Goal: Information Seeking & Learning: Learn about a topic

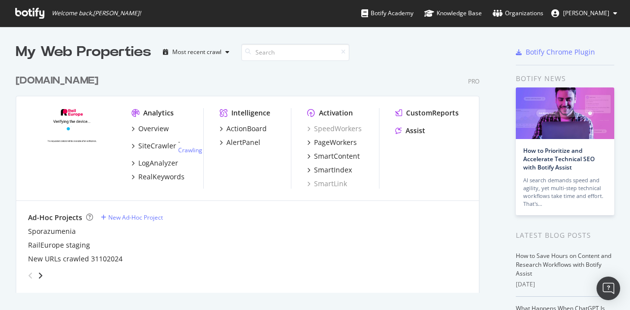
scroll to position [303, 620]
click at [164, 178] on div "RealKeywords" at bounding box center [161, 177] width 46 height 10
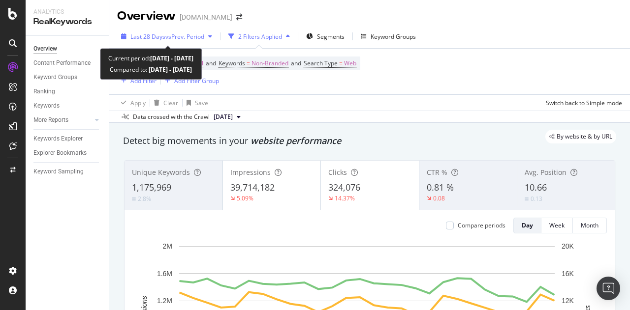
click at [165, 31] on div "Last 28 Days vs Prev. Period" at bounding box center [166, 36] width 99 height 15
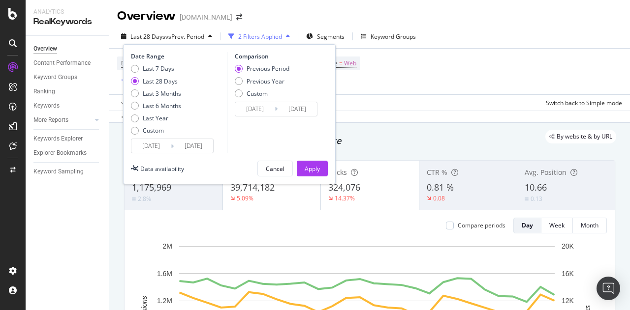
click at [159, 135] on div "Last 7 Days Last 28 Days Last 3 Months Last 6 Months Last Year Custom" at bounding box center [156, 101] width 50 height 74
click at [166, 132] on div "Custom" at bounding box center [156, 130] width 50 height 8
click at [198, 155] on div "Date Range Last 7 Days Last 28 Days Last 3 Months Last 6 Months Last Year Custo…" at bounding box center [229, 114] width 213 height 140
click at [202, 151] on input "[DATE]" at bounding box center [193, 146] width 39 height 14
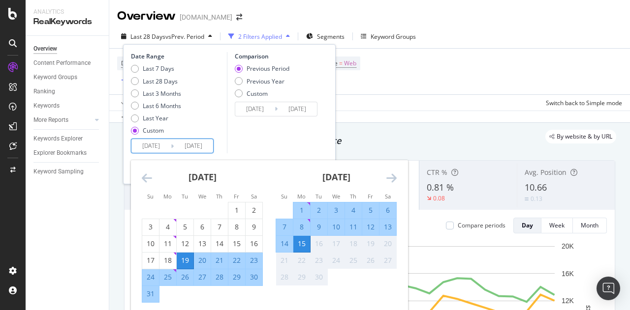
click at [292, 209] on td "Calendar" at bounding box center [284, 210] width 17 height 17
click at [298, 207] on div "1" at bounding box center [301, 211] width 17 height 10
type input "[DATE]"
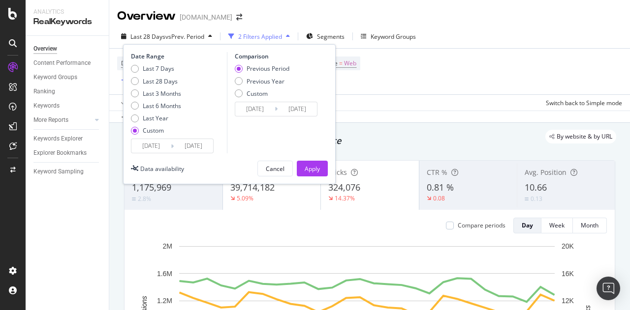
click at [204, 153] on input "[DATE]" at bounding box center [193, 146] width 39 height 14
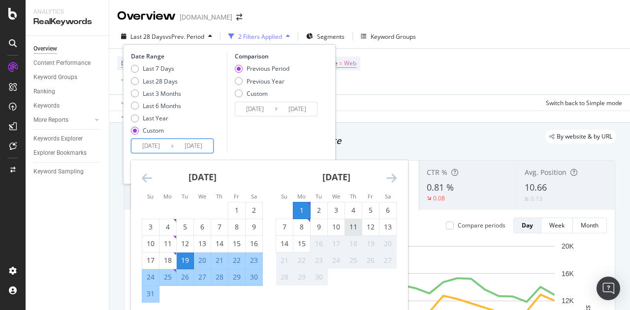
click at [356, 229] on div "11" at bounding box center [353, 227] width 17 height 10
type input "[DATE]"
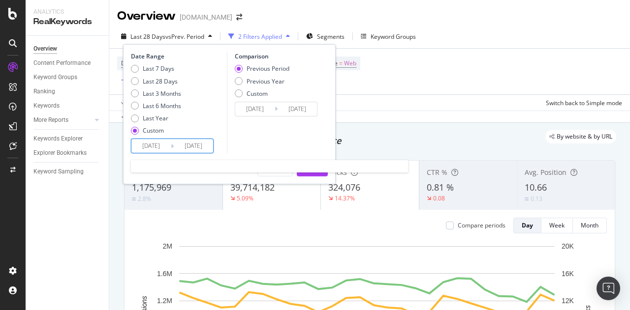
click at [205, 151] on input "[DATE]" at bounding box center [193, 146] width 39 height 14
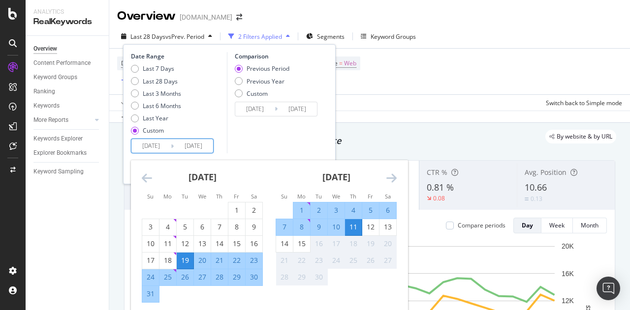
click at [389, 175] on icon "Move forward to switch to the next month." at bounding box center [391, 178] width 10 height 12
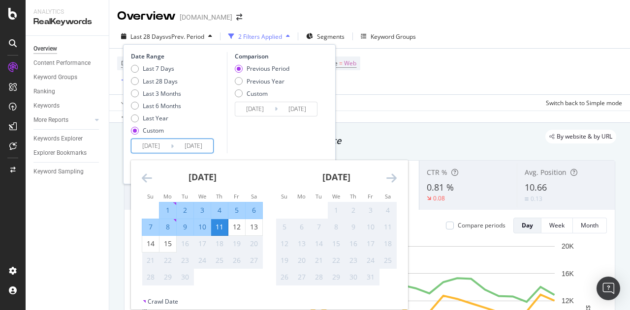
click at [148, 179] on icon "Move backward to switch to the previous month." at bounding box center [147, 178] width 10 height 12
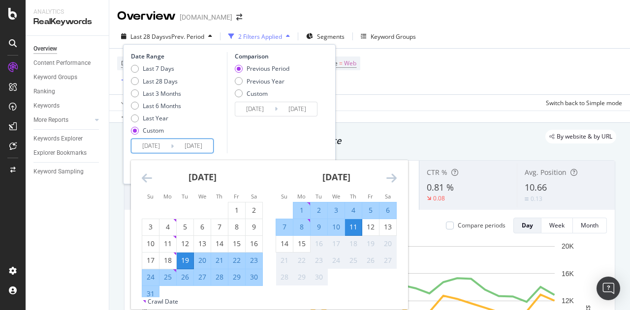
click at [299, 208] on div "1" at bounding box center [301, 211] width 17 height 10
type input "[DATE]"
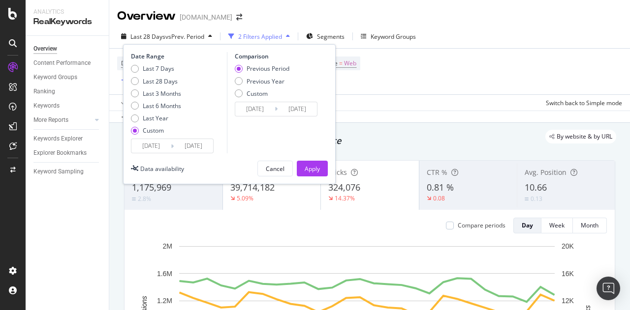
click at [179, 151] on input "[DATE]" at bounding box center [193, 146] width 39 height 14
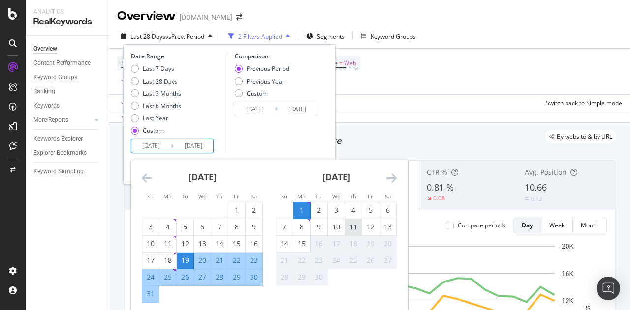
click at [353, 230] on div "11" at bounding box center [353, 227] width 17 height 10
type input "[DATE]"
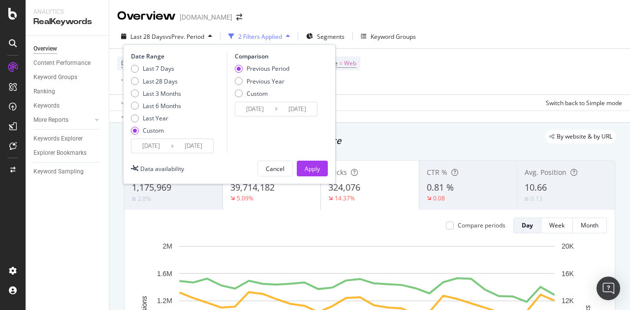
click at [155, 145] on input "[DATE]" at bounding box center [150, 146] width 39 height 14
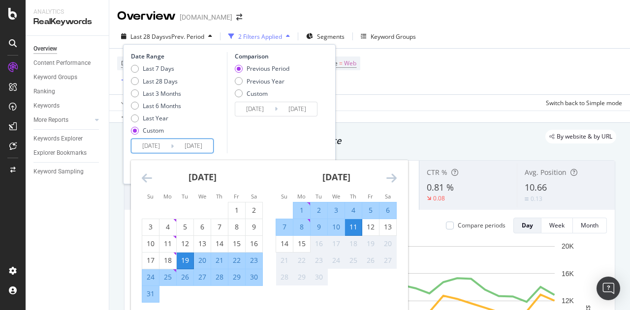
click at [402, 178] on div "[DATE] 1 2 3 4 5 6 7 8 9 10 11 12 13 14 15 16 17 18 19 20 21 22 23 24 25 26 27 …" at bounding box center [336, 223] width 134 height 126
click at [395, 177] on icon "Move forward to switch to the next month." at bounding box center [391, 178] width 10 height 12
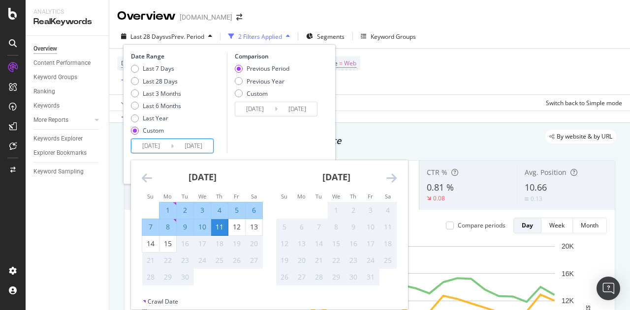
click at [161, 210] on div "1" at bounding box center [167, 211] width 17 height 10
type input "[DATE]"
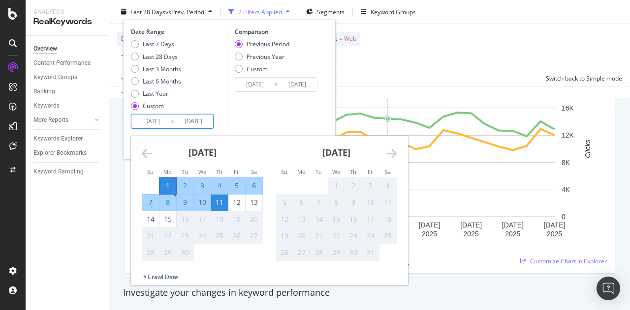
scroll to position [197, 0]
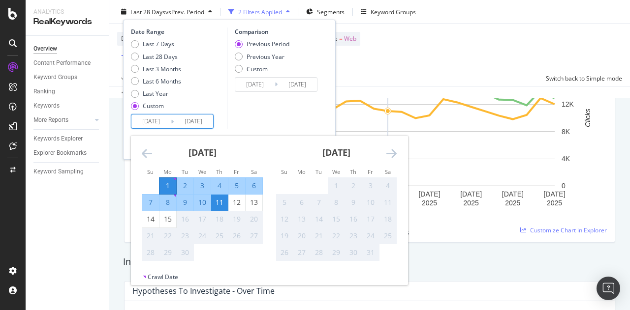
click at [264, 121] on div "Comparison Previous Period Previous Year Custom [DATE] Navigate forward to inte…" at bounding box center [273, 78] width 93 height 101
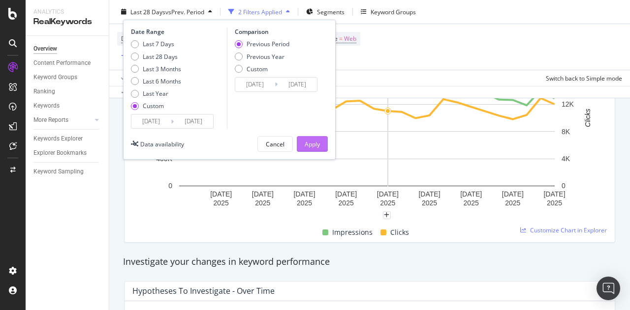
click at [313, 148] on div "Apply" at bounding box center [312, 144] width 15 height 8
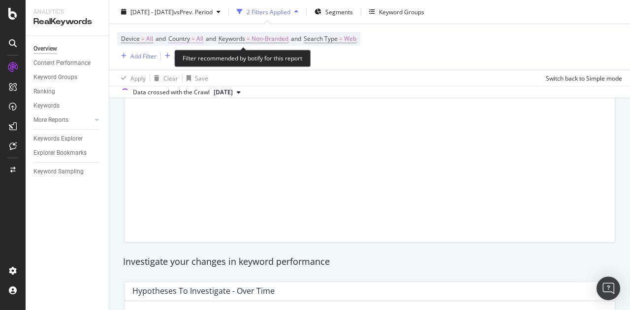
click at [201, 38] on span "All" at bounding box center [199, 39] width 7 height 14
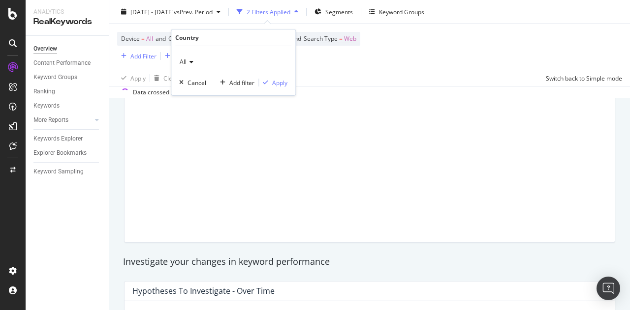
click at [189, 64] on icon at bounding box center [189, 62] width 7 height 6
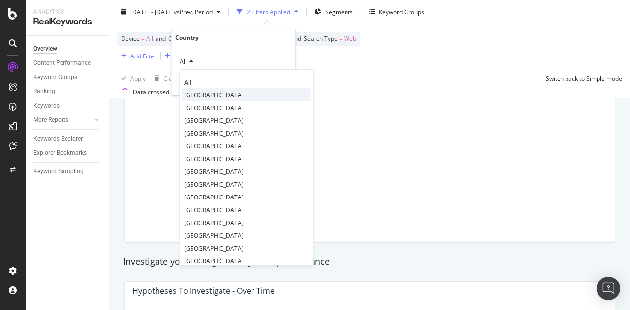
click at [207, 93] on span "[GEOGRAPHIC_DATA]" at bounding box center [214, 95] width 60 height 8
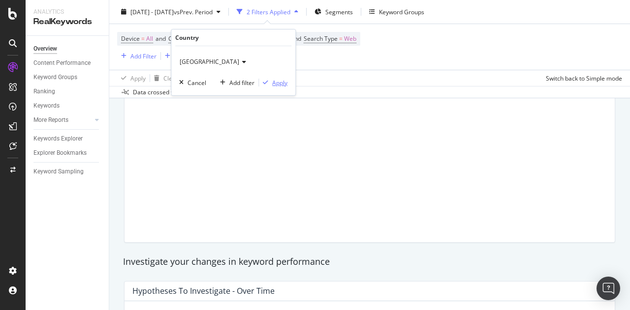
click at [276, 82] on div "Apply" at bounding box center [279, 83] width 15 height 8
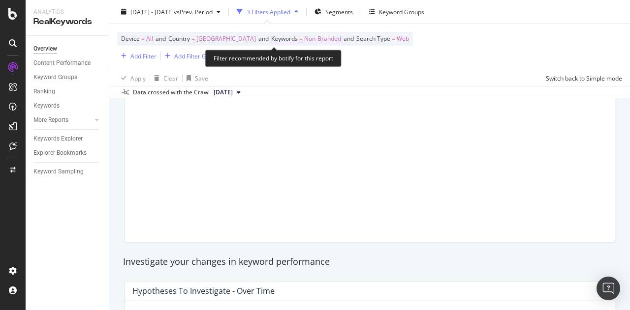
click at [337, 38] on span "Non-Branded" at bounding box center [322, 39] width 37 height 14
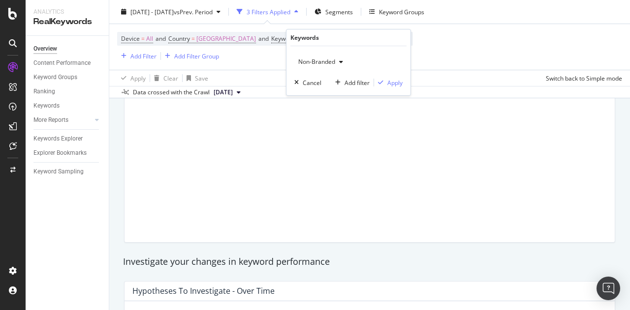
click at [323, 62] on span "Non-Branded" at bounding box center [314, 62] width 41 height 8
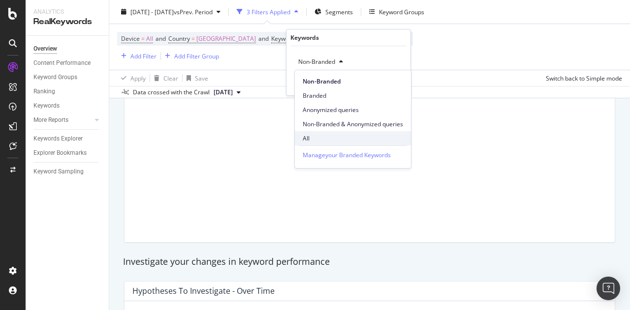
click at [332, 134] on div "All" at bounding box center [353, 138] width 116 height 14
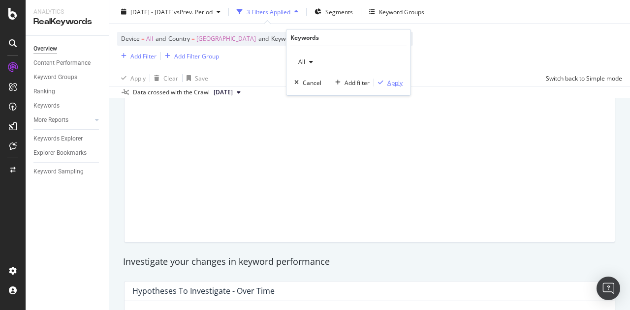
click at [399, 81] on div "Apply" at bounding box center [394, 83] width 15 height 8
